Goal: Task Accomplishment & Management: Use online tool/utility

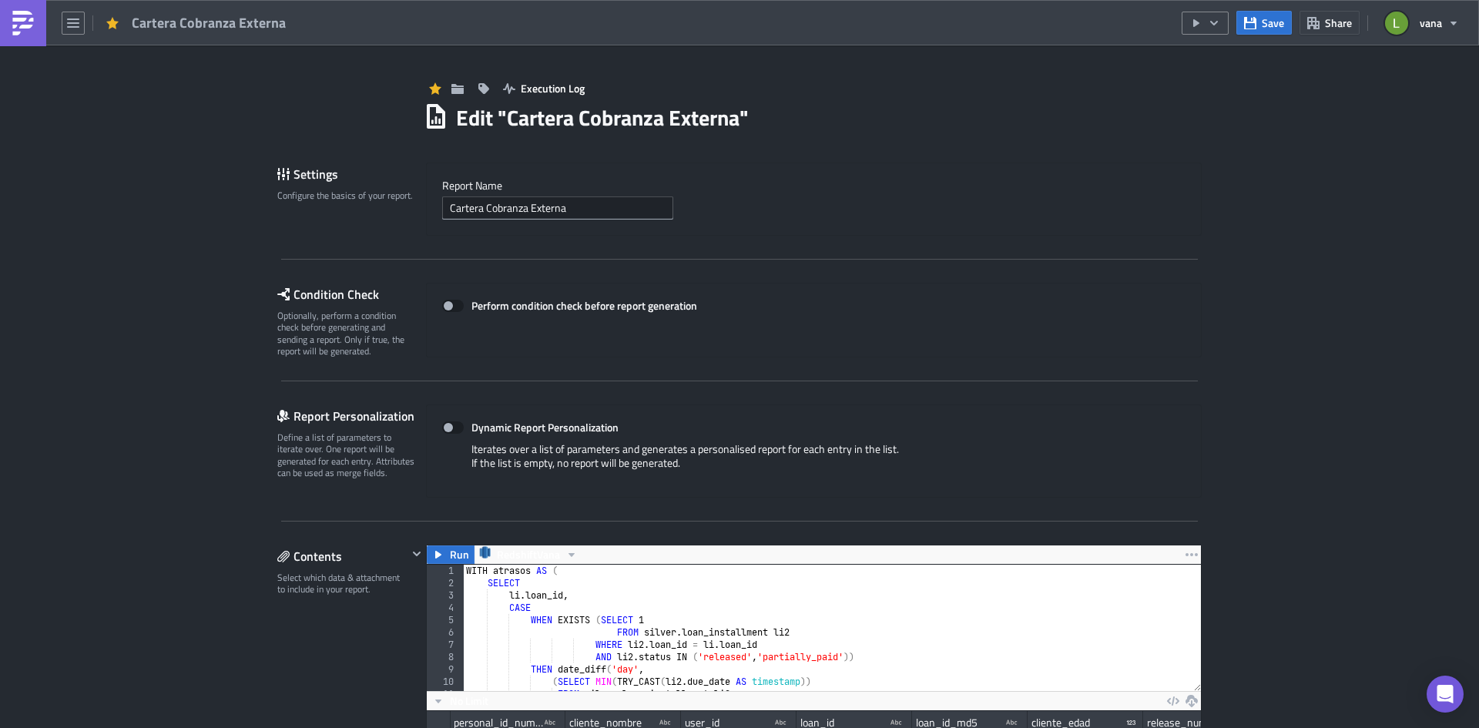
scroll to position [176, 774]
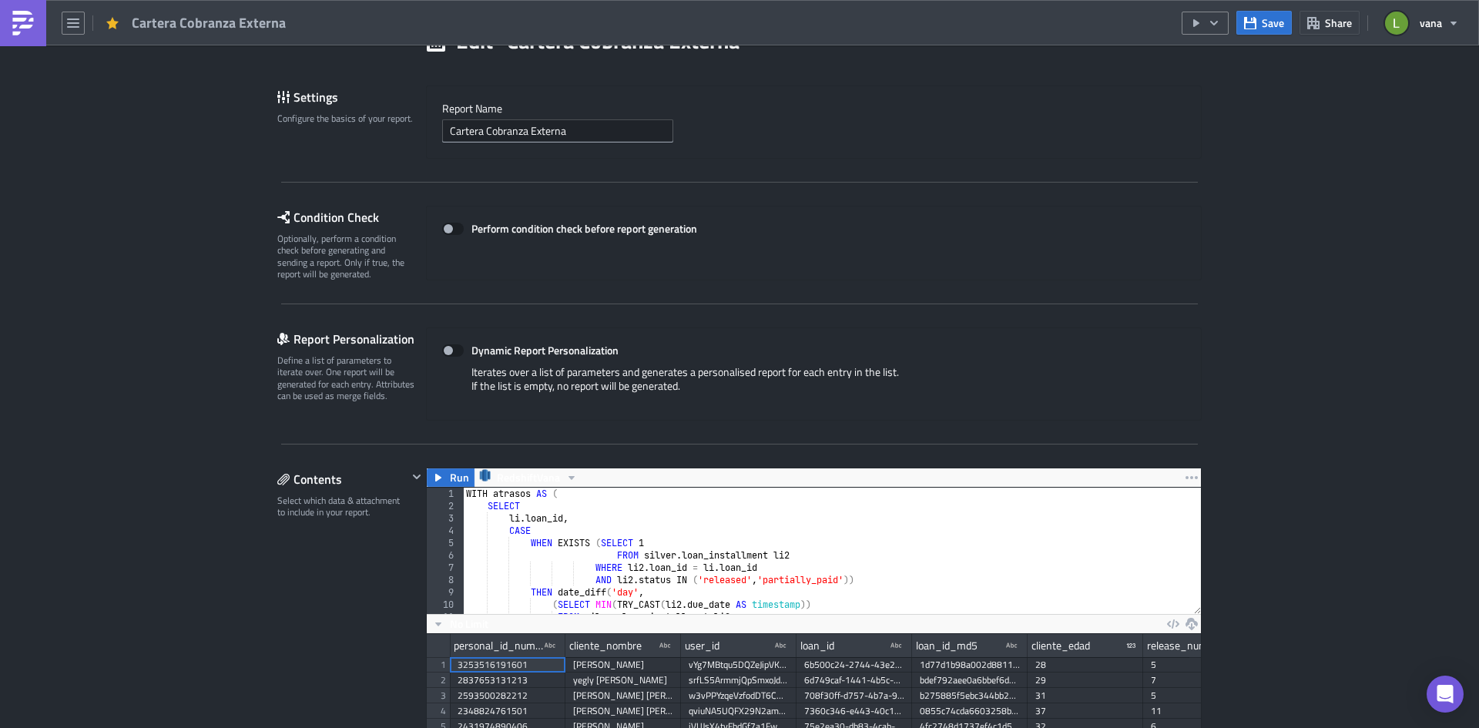
click at [19, 22] on img at bounding box center [23, 23] width 25 height 25
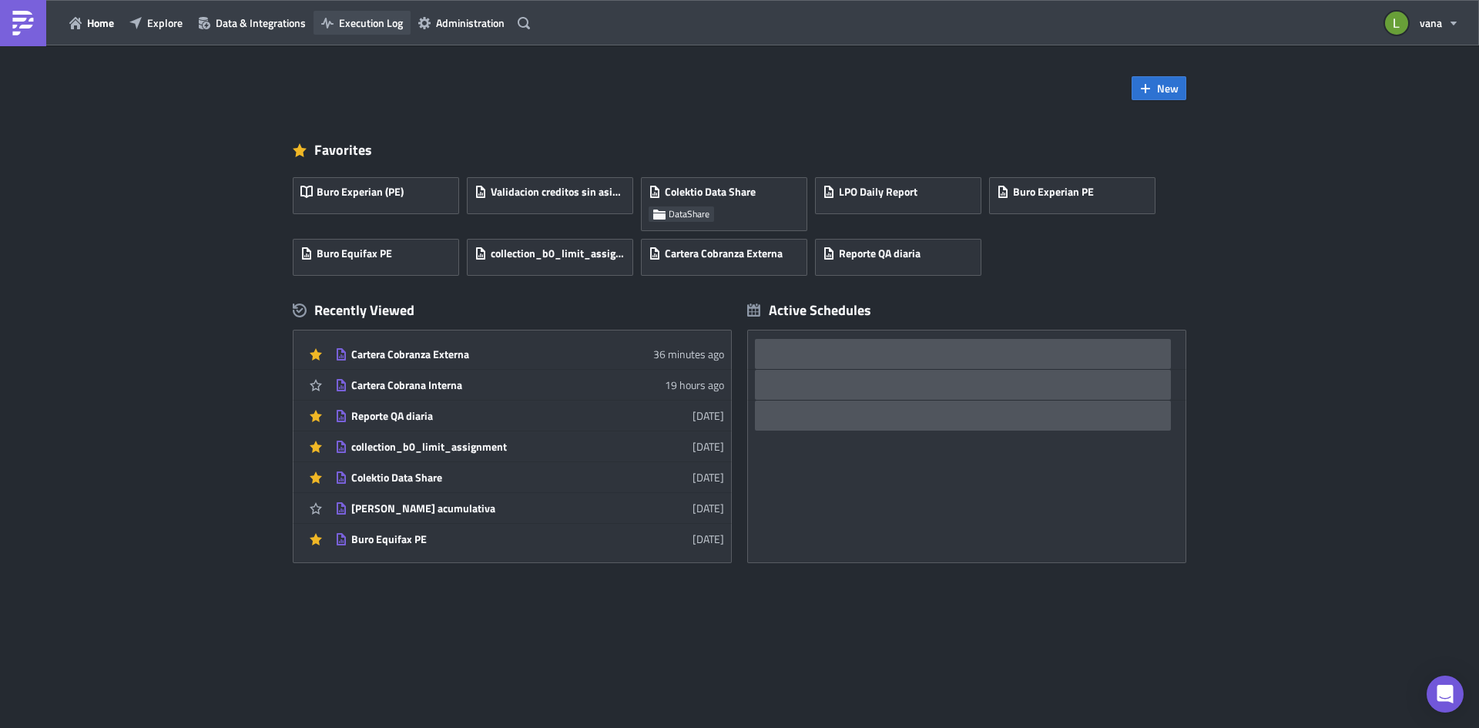
click at [364, 22] on span "Execution Log" at bounding box center [371, 23] width 64 height 16
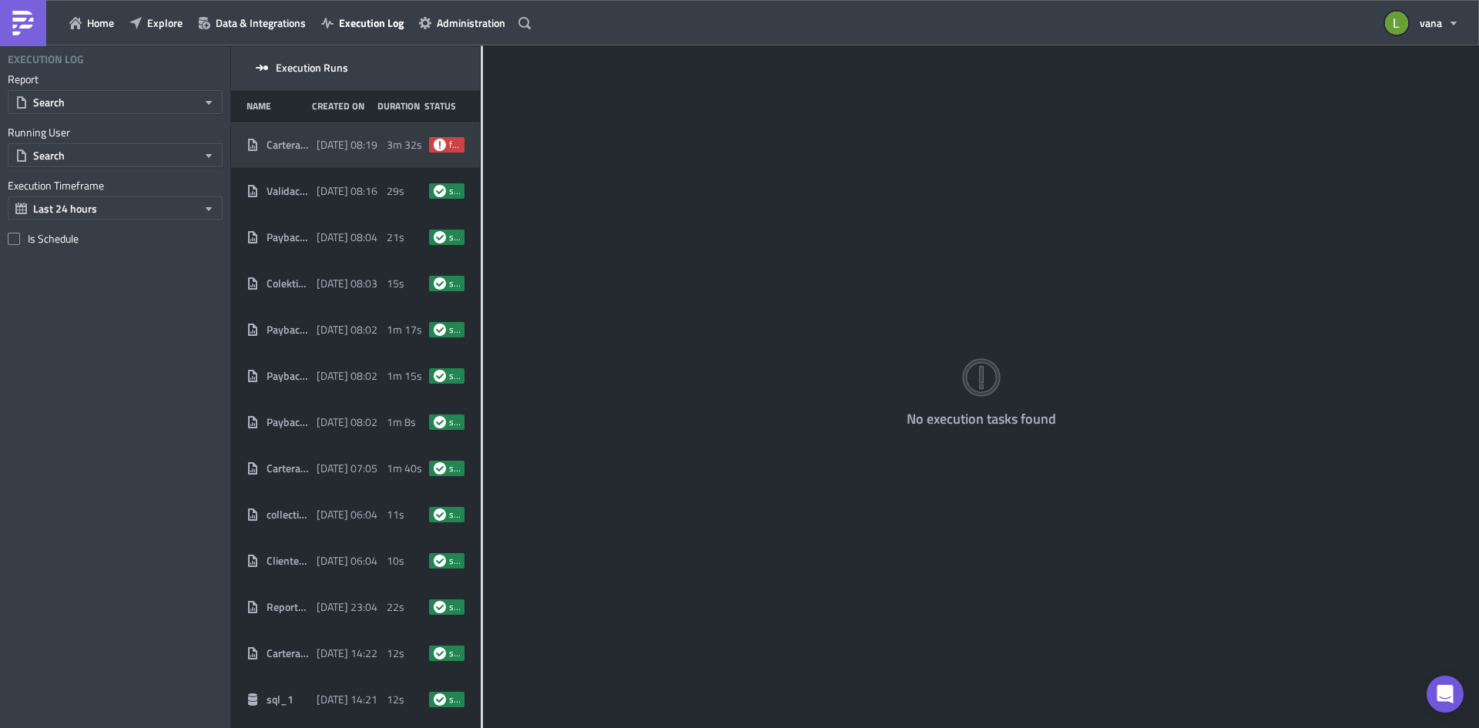
click at [303, 152] on div "Cartera Cobranza Externa" at bounding box center [278, 145] width 62 height 28
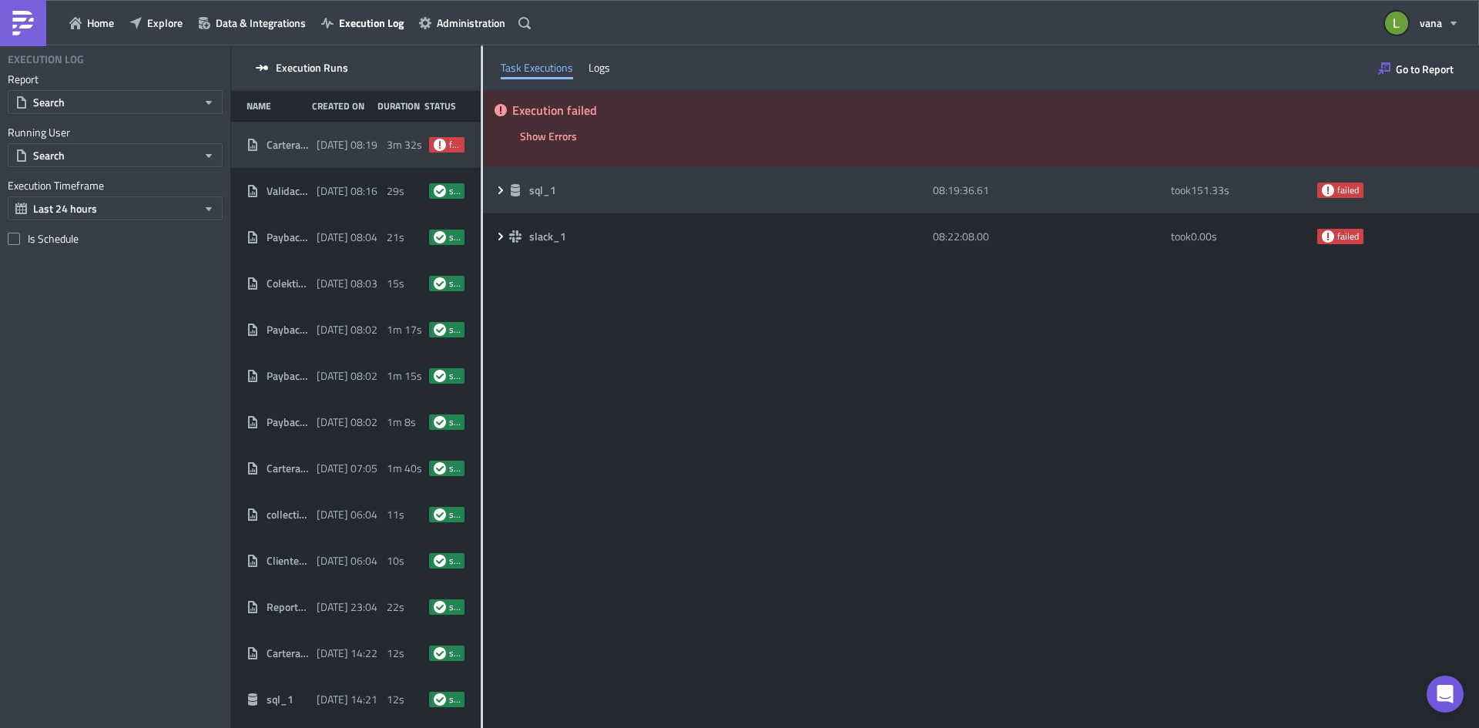
click at [498, 185] on icon at bounding box center [501, 190] width 12 height 12
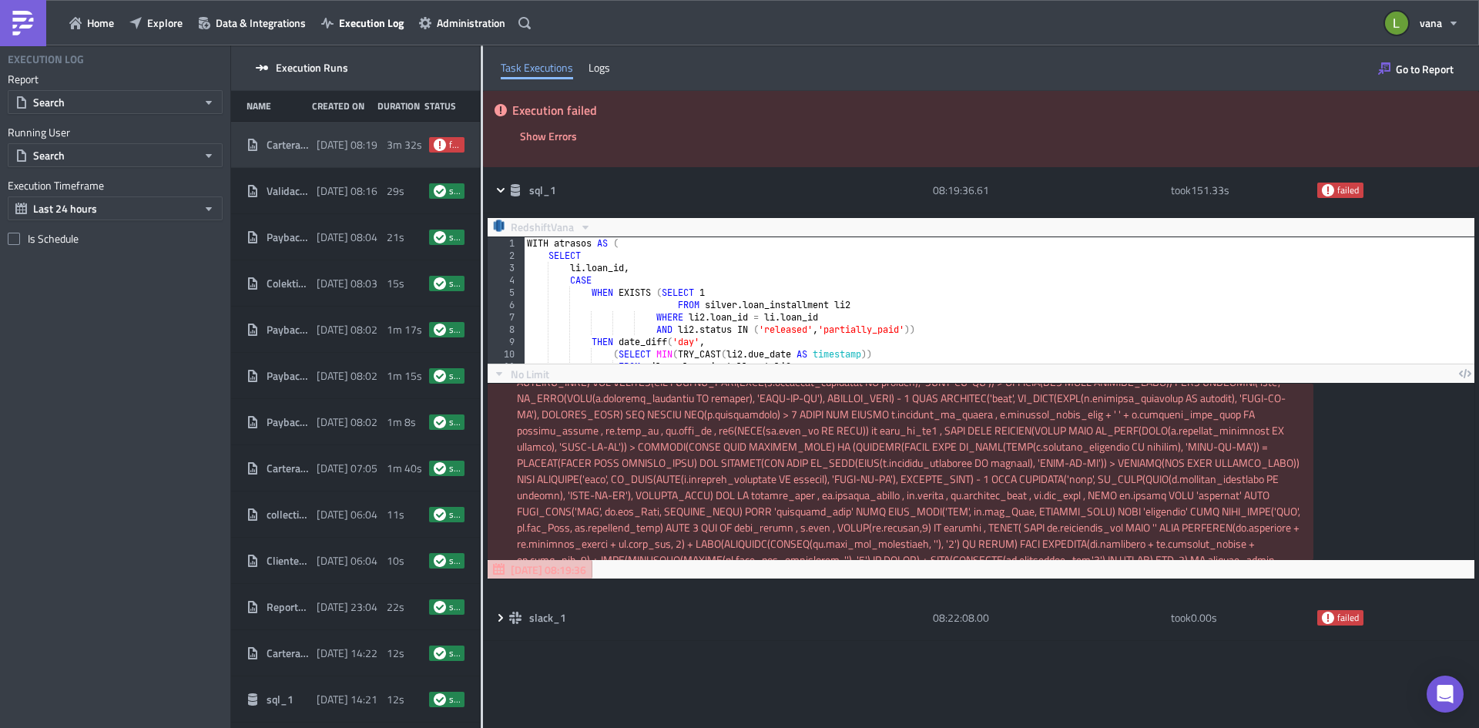
scroll to position [770, 0]
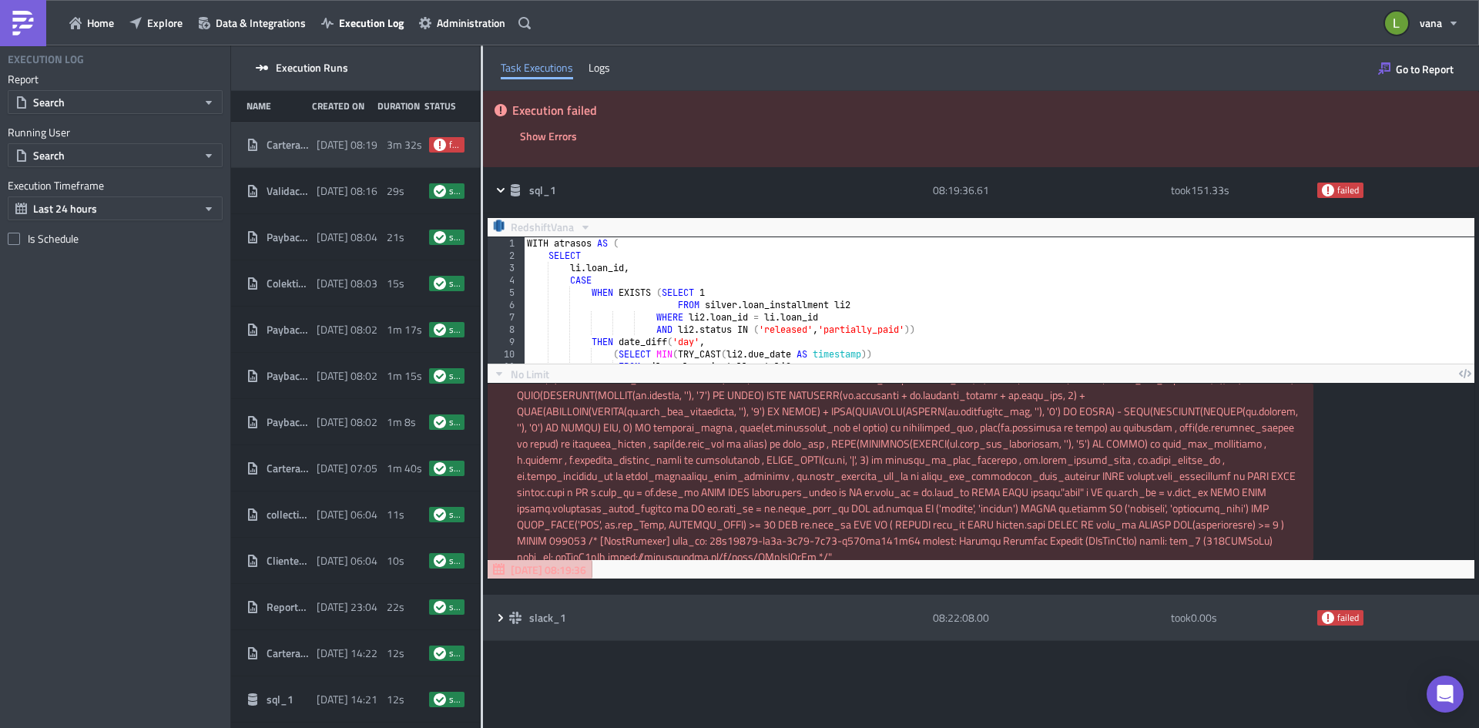
click at [507, 614] on span at bounding box center [502, 618] width 15 height 12
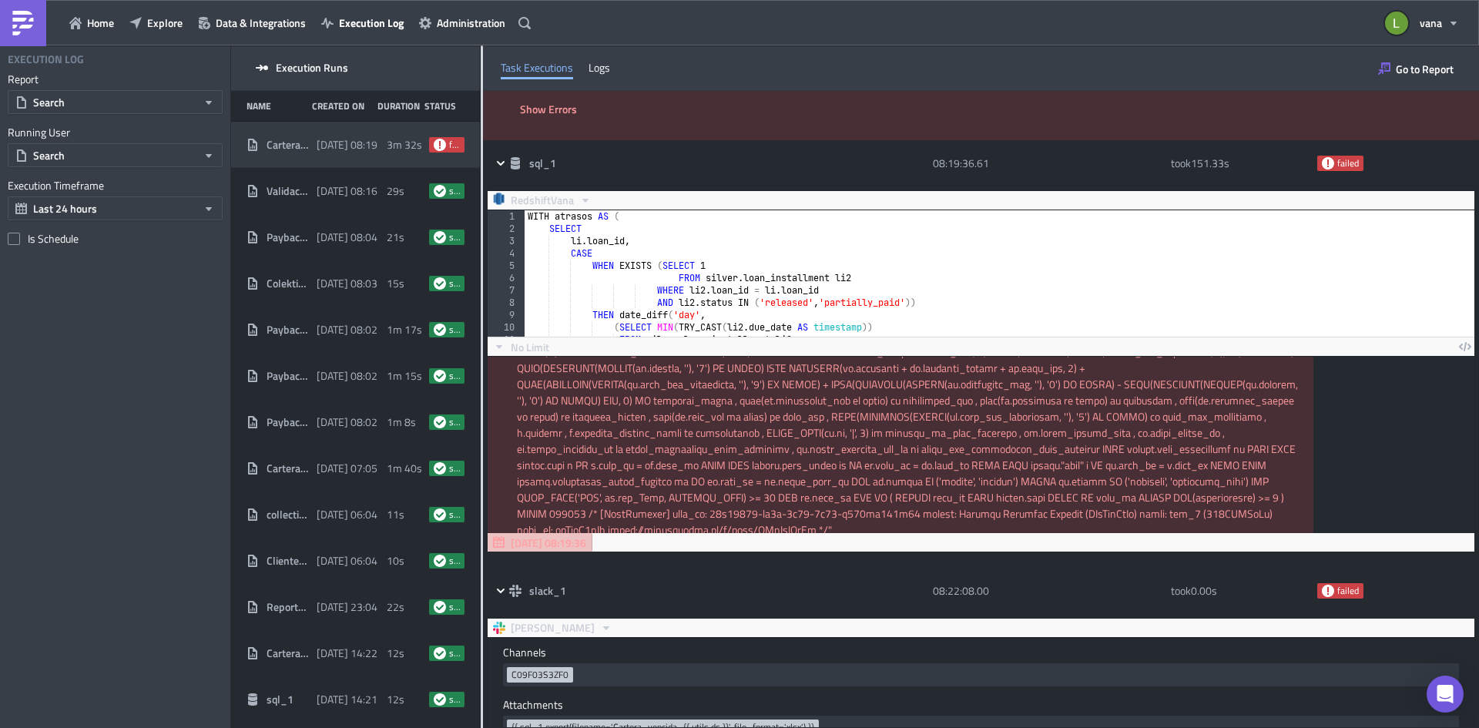
scroll to position [0, 0]
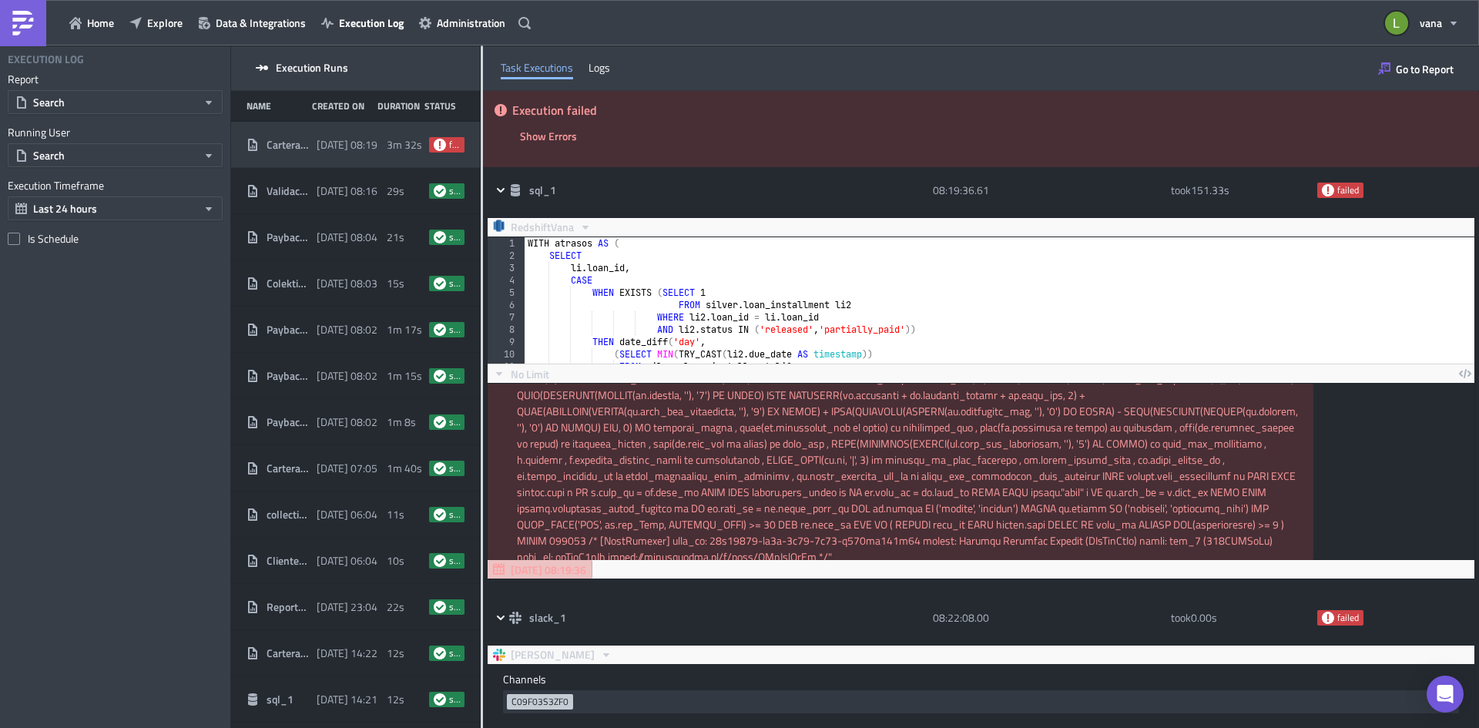
click at [26, 14] on img at bounding box center [23, 23] width 25 height 25
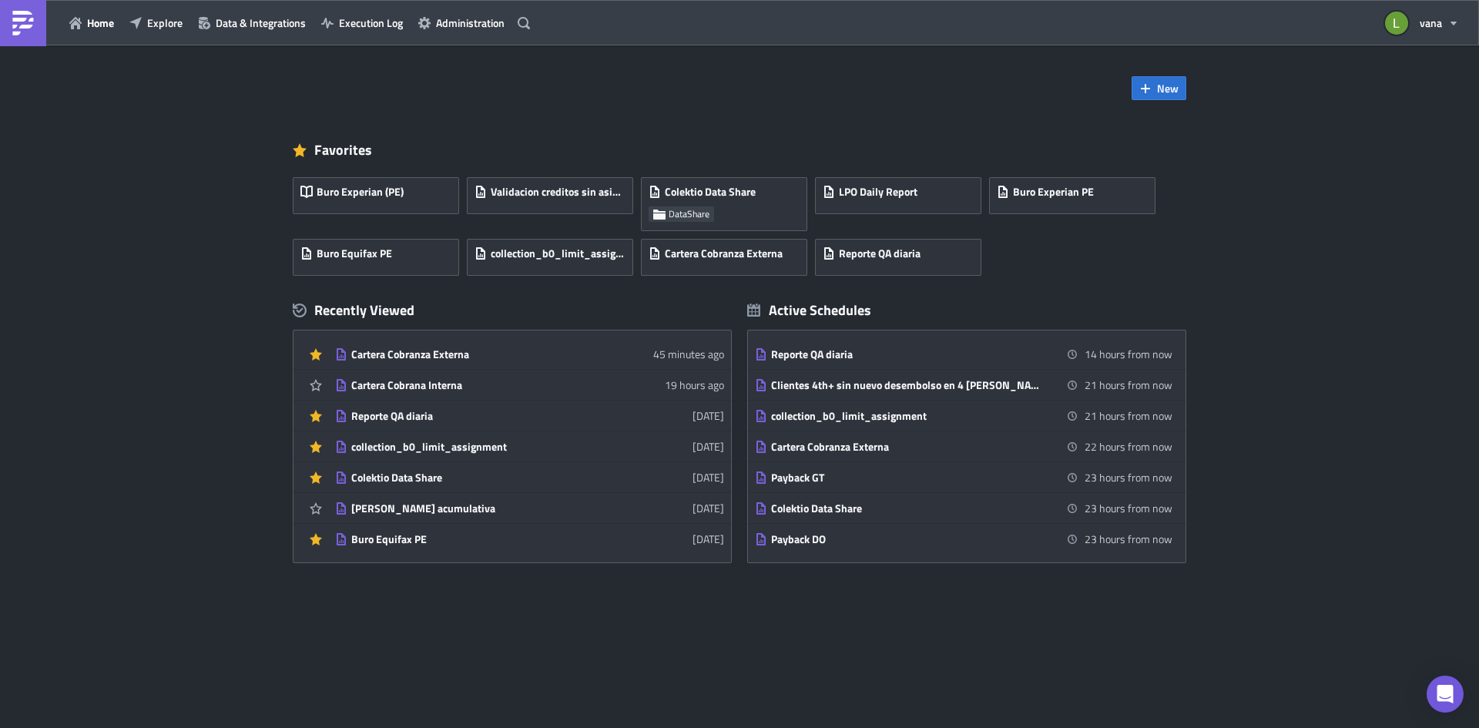
click at [237, 337] on div "New Favorites Buro Experian (PE) Validacion creditos sin asignar - SAC Colektio…" at bounding box center [739, 386] width 1479 height 683
click at [432, 25] on button "Administration" at bounding box center [462, 23] width 102 height 24
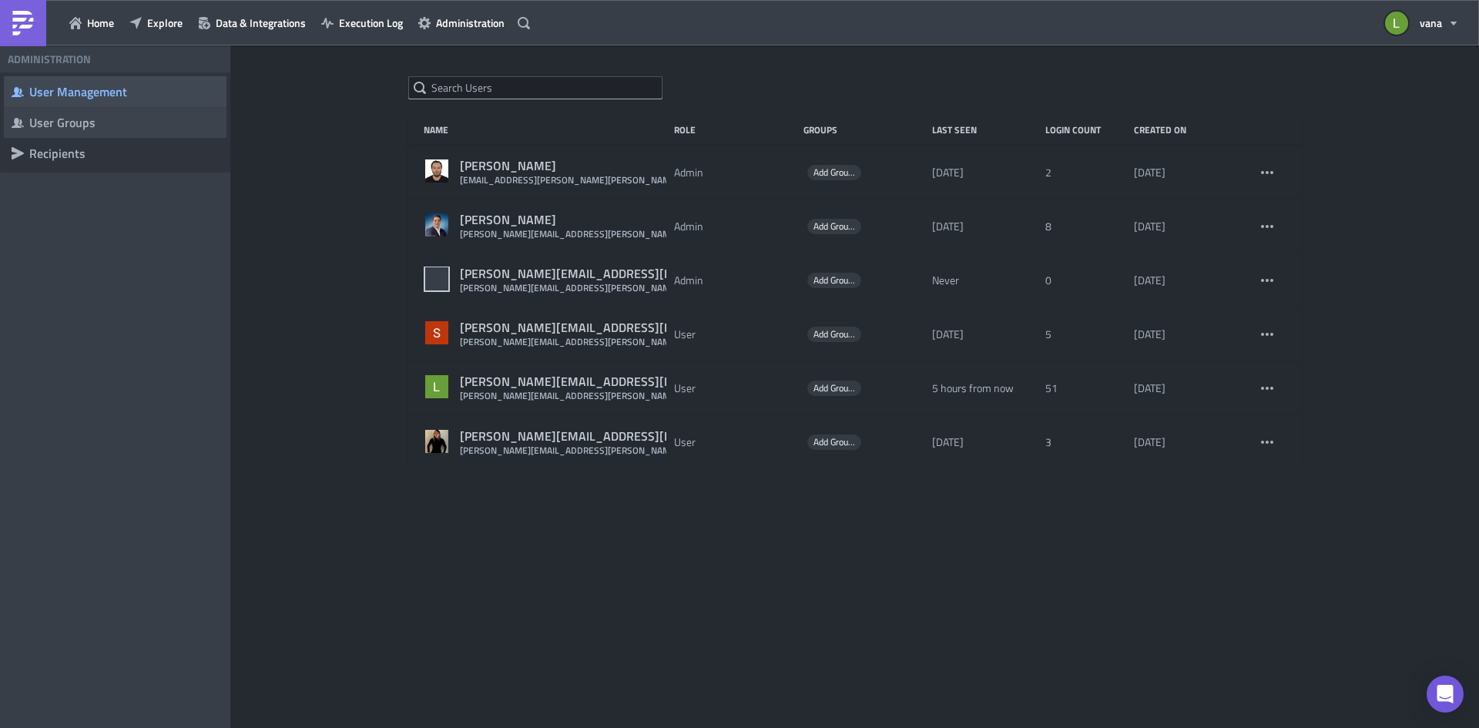
click at [65, 125] on div "User Groups" at bounding box center [124, 122] width 190 height 15
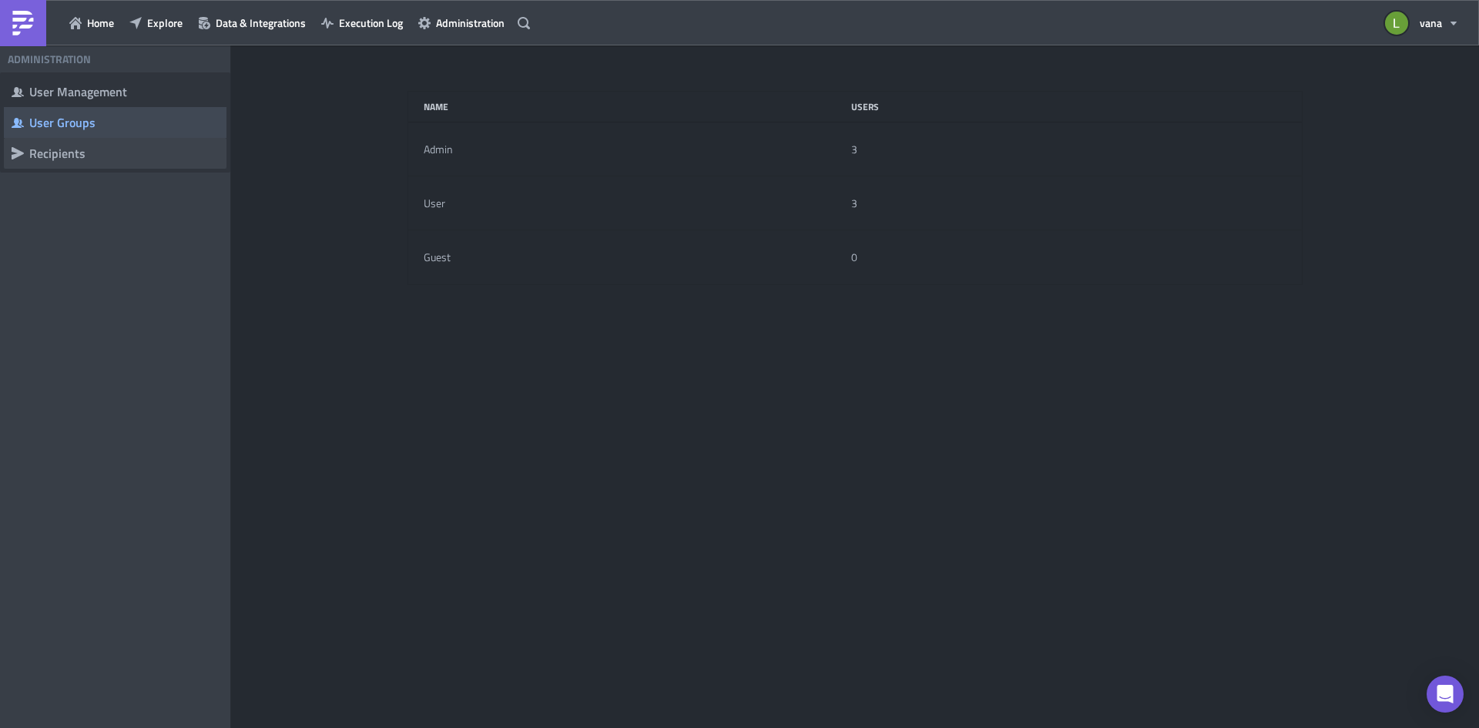
click at [81, 159] on div "Recipients" at bounding box center [124, 153] width 190 height 15
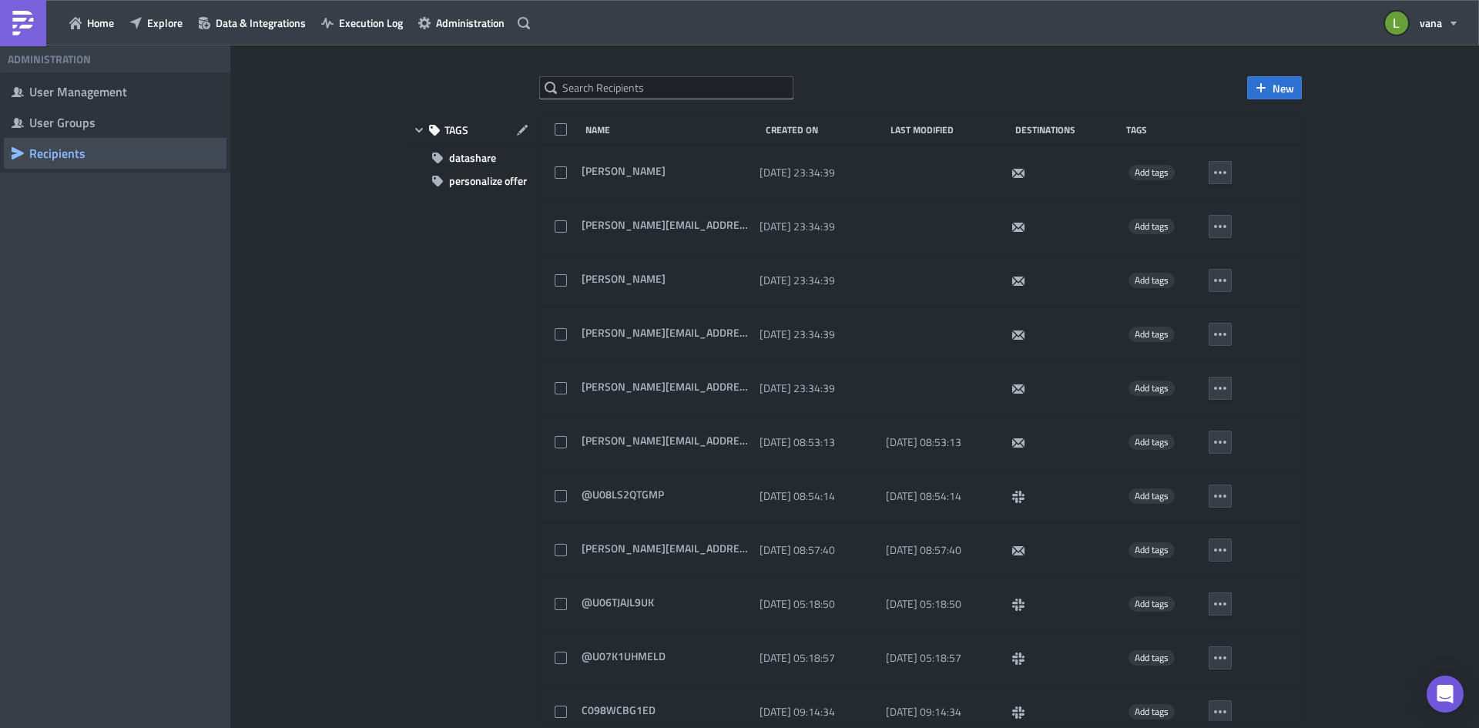
click at [35, 16] on img at bounding box center [23, 23] width 25 height 25
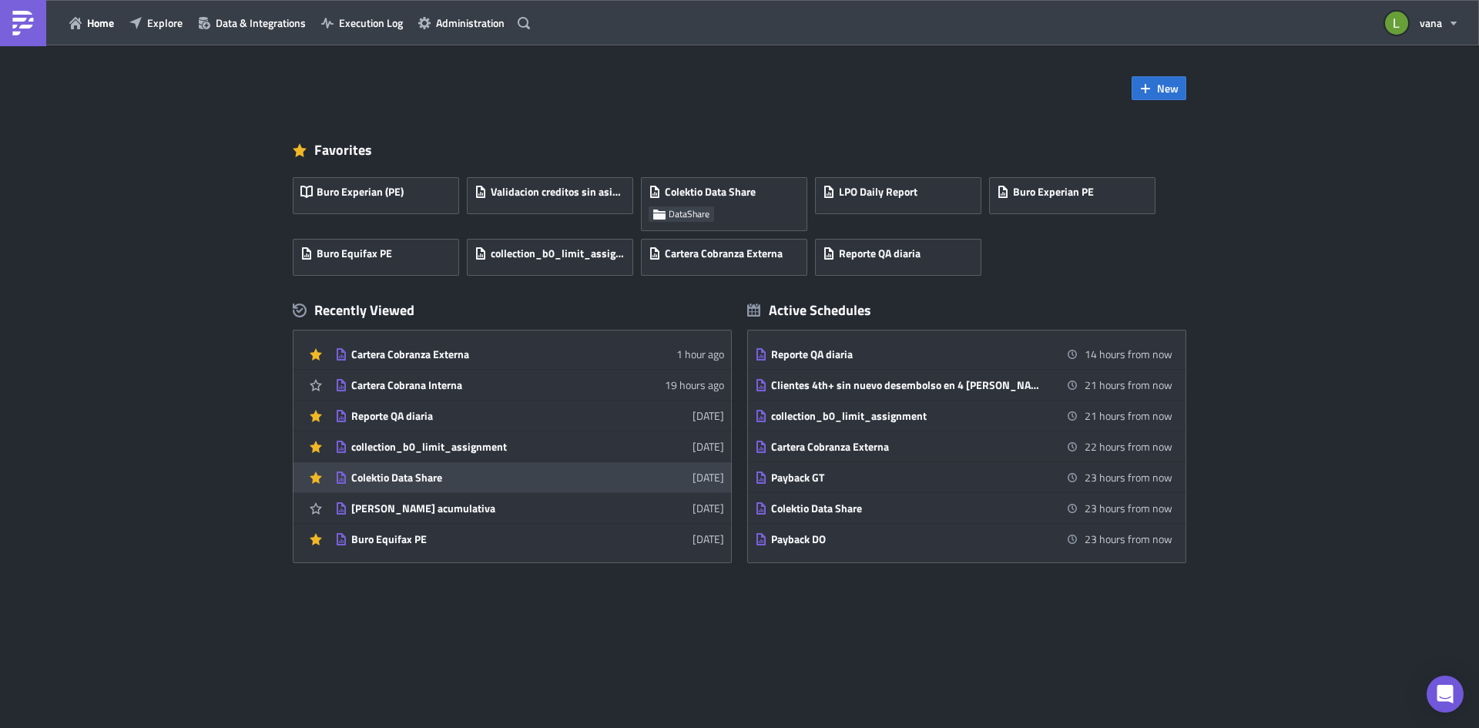
click at [466, 486] on link "Colektio Data Share 5 days ago" at bounding box center [529, 477] width 389 height 30
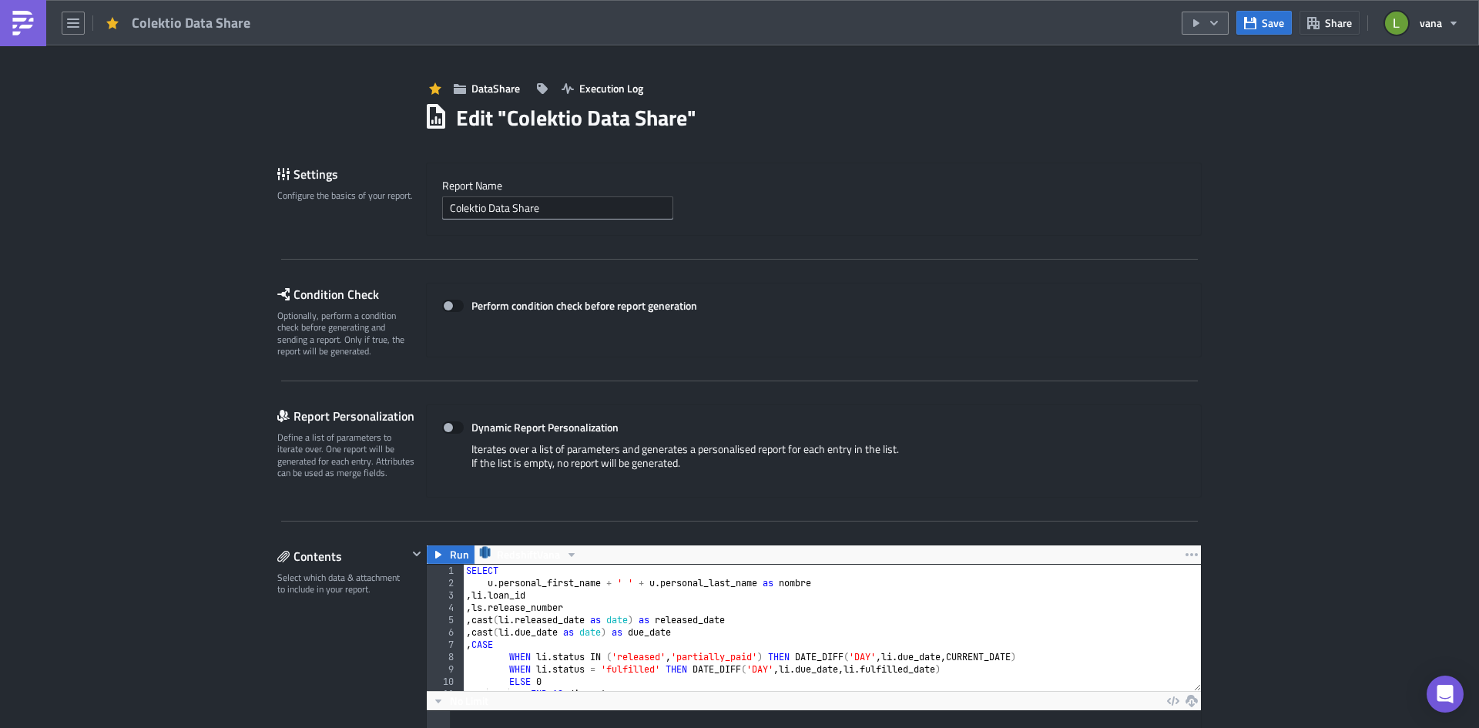
scroll to position [176, 774]
click at [1220, 25] on icon "button" at bounding box center [1214, 23] width 12 height 12
click at [1218, 83] on div "Run Report" at bounding box center [1252, 84] width 120 height 15
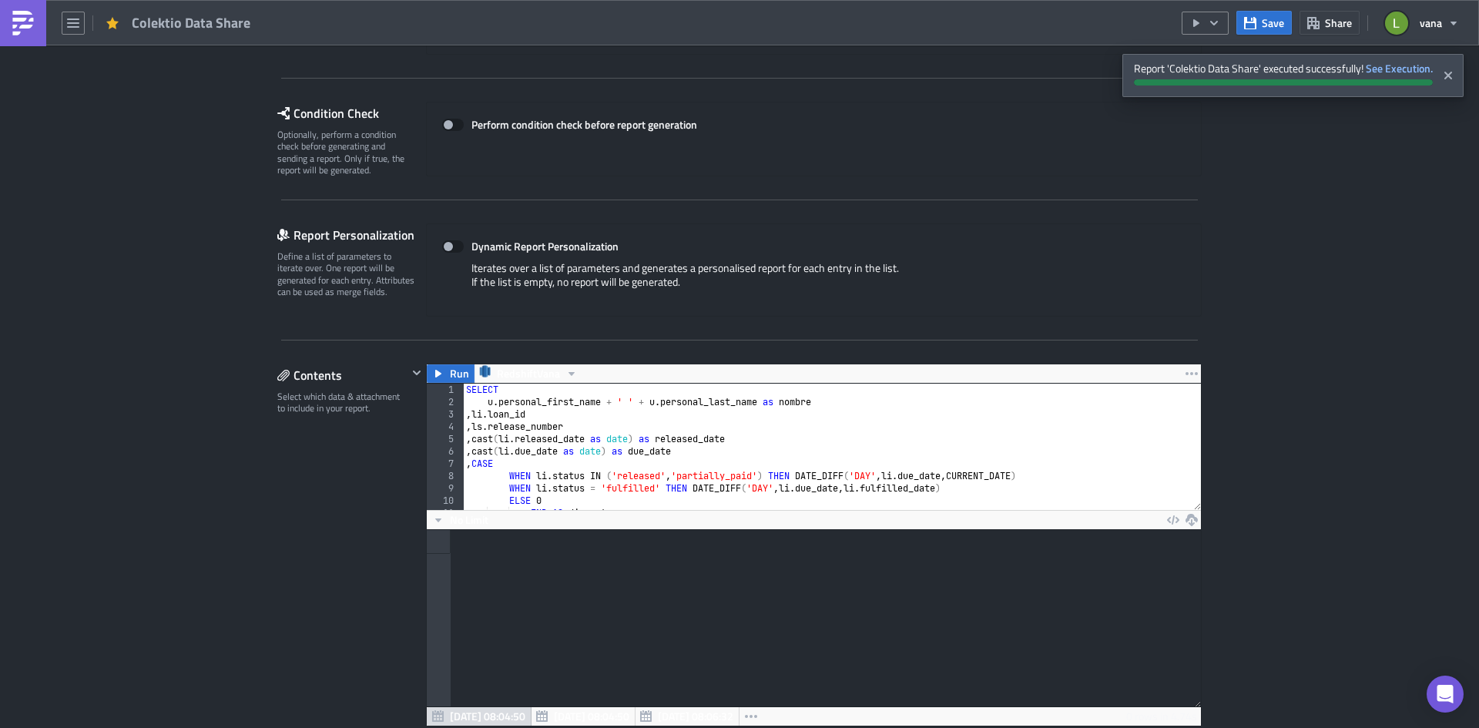
scroll to position [0, 0]
